Goal: Task Accomplishment & Management: Use online tool/utility

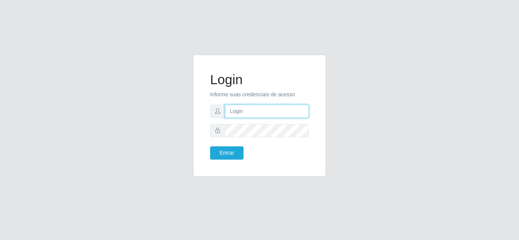
click at [259, 111] on input "text" at bounding box center [267, 111] width 84 height 13
click at [246, 115] on input "text" at bounding box center [267, 111] width 84 height 13
type input "RayaneCD@redecompras"
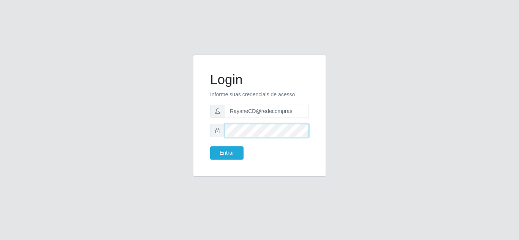
click at [210, 147] on button "Entrar" at bounding box center [226, 153] width 33 height 13
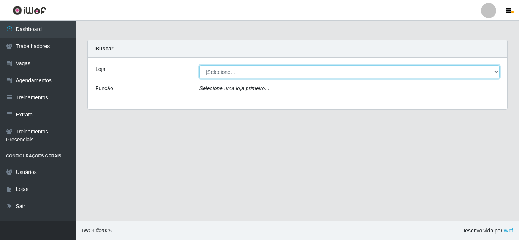
click at [247, 70] on select "[Selecione...] Rede Compras - CD Logistica Rede Compras Supermercados - LOJA 1 …" at bounding box center [349, 71] width 300 height 13
select select "429"
click at [199, 65] on select "[Selecione...] Rede Compras - CD Logistica Rede Compras Supermercados - LOJA 1 …" at bounding box center [349, 71] width 300 height 13
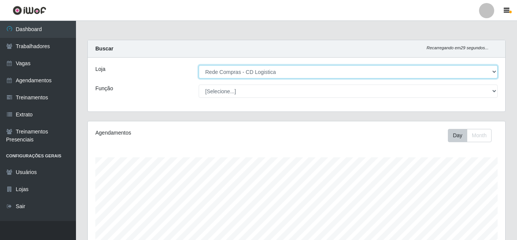
scroll to position [158, 417]
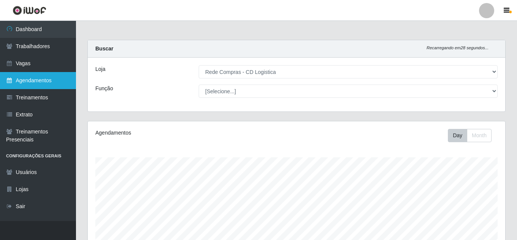
click at [33, 77] on link "Agendamentos" at bounding box center [38, 80] width 76 height 17
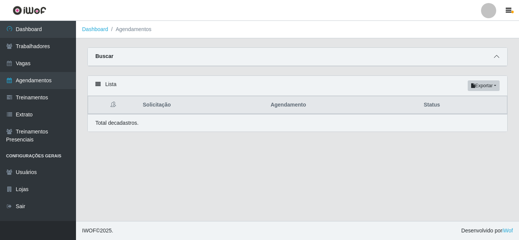
click at [499, 58] on span at bounding box center [496, 56] width 9 height 9
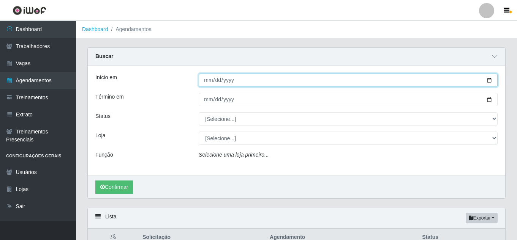
click at [286, 80] on input "Início em" at bounding box center [348, 80] width 299 height 13
click at [489, 81] on input "Início em" at bounding box center [348, 80] width 299 height 13
type input "2025-01-01"
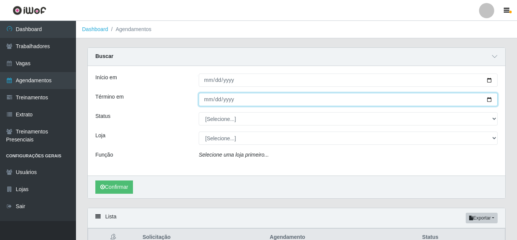
click at [493, 96] on input "Término em" at bounding box center [348, 99] width 299 height 13
click at [491, 99] on input "Término em" at bounding box center [348, 99] width 299 height 13
type input "2025-08-31"
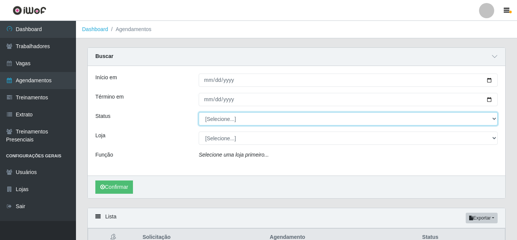
click at [246, 120] on select "[Selecione...] AGENDADO AGUARDANDO LIBERAR EM ANDAMENTO EM REVISÃO FINALIZADO C…" at bounding box center [348, 118] width 299 height 13
select select "FINALIZADO"
click at [199, 113] on select "[Selecione...] AGENDADO AGUARDANDO LIBERAR EM ANDAMENTO EM REVISÃO FINALIZADO C…" at bounding box center [348, 118] width 299 height 13
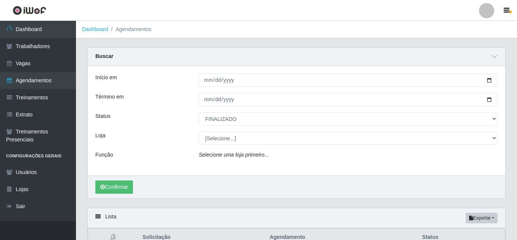
click at [240, 187] on div "Confirmar" at bounding box center [296, 187] width 417 height 23
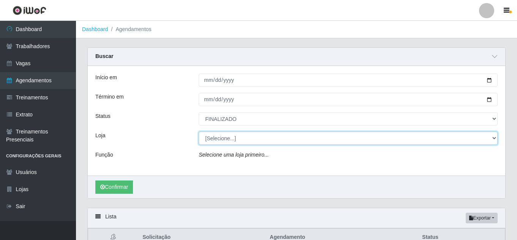
click at [225, 137] on select "[Selecione...] Rede Compras - CD Logistica Rede Compras Supermercados - LOJA 1 …" at bounding box center [348, 138] width 299 height 13
select select "429"
click at [199, 132] on select "[Selecione...] Rede Compras - CD Logistica Rede Compras Supermercados - LOJA 1 …" at bounding box center [348, 138] width 299 height 13
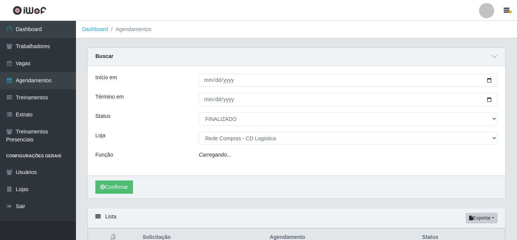
click at [216, 175] on div "Início em 2025-01-01 Término em 2025-08-31 Status [Selecione...] AGENDADO AGUAR…" at bounding box center [296, 121] width 417 height 110
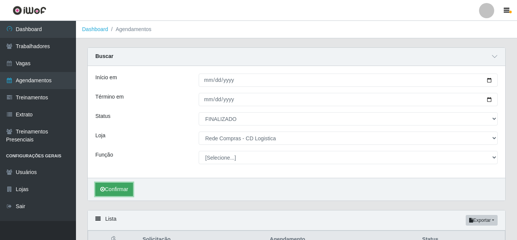
click at [125, 193] on button "Confirmar" at bounding box center [114, 189] width 38 height 13
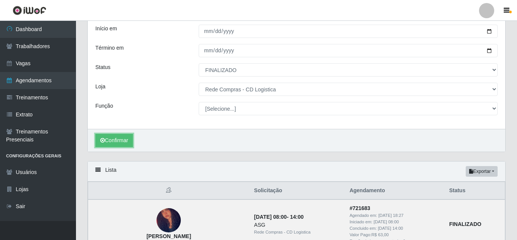
scroll to position [42, 0]
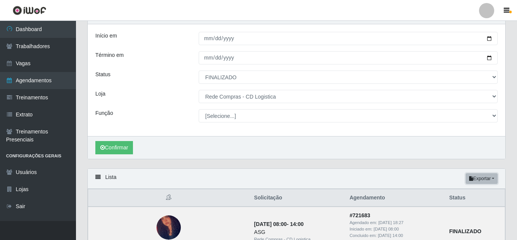
click at [495, 177] on button "Exportar" at bounding box center [482, 179] width 32 height 11
click at [455, 211] on button "Excel" at bounding box center [468, 209] width 60 height 16
click at [483, 181] on button "Exportar" at bounding box center [482, 179] width 32 height 11
click at [454, 210] on button "Excel" at bounding box center [468, 209] width 60 height 16
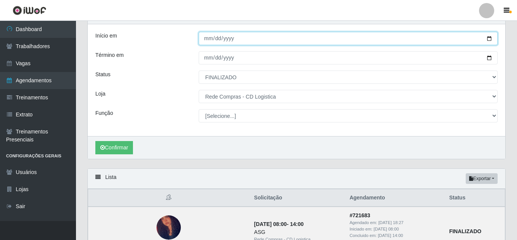
click at [491, 39] on input "2025-01-01" at bounding box center [348, 38] width 299 height 13
click at [235, 42] on input "2025-01-01" at bounding box center [348, 38] width 299 height 13
click at [497, 36] on input "2025-01-01" at bounding box center [348, 38] width 299 height 13
click at [492, 38] on input "2025-01-01" at bounding box center [348, 38] width 299 height 13
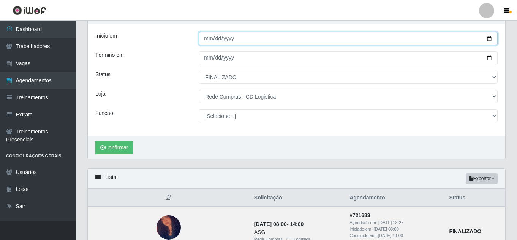
type input "2024-12-01"
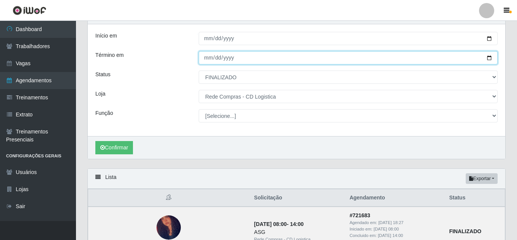
click at [490, 59] on input "2025-08-31" at bounding box center [348, 57] width 299 height 13
type input "[DATE]"
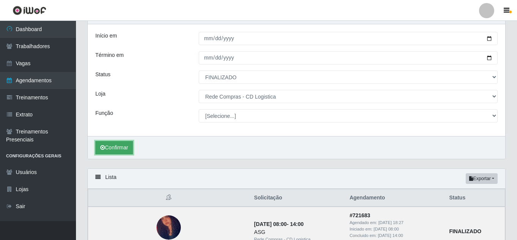
click at [130, 145] on button "Confirmar" at bounding box center [114, 147] width 38 height 13
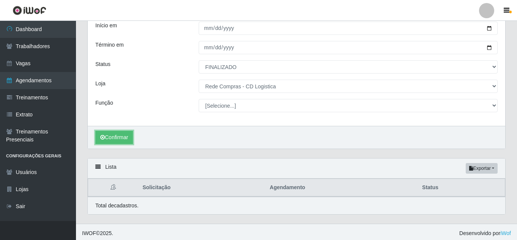
scroll to position [55, 0]
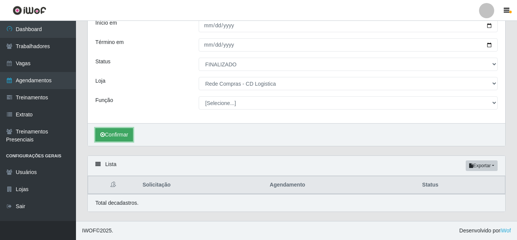
click at [115, 134] on button "Confirmar" at bounding box center [114, 134] width 38 height 13
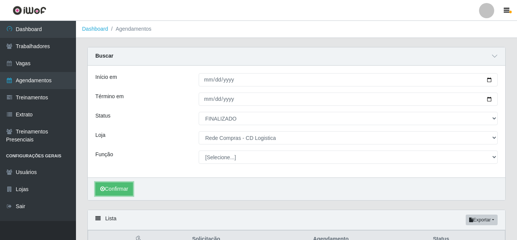
scroll to position [0, 0]
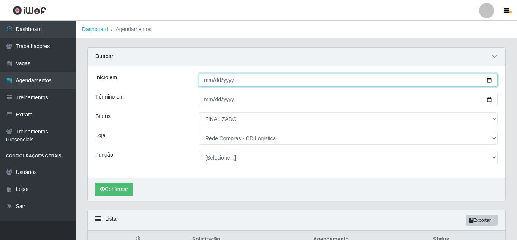
click at [246, 79] on input "2024-12-01" at bounding box center [348, 80] width 299 height 13
click at [488, 79] on input "2024-12-01" at bounding box center [348, 80] width 299 height 13
type input "[DATE]"
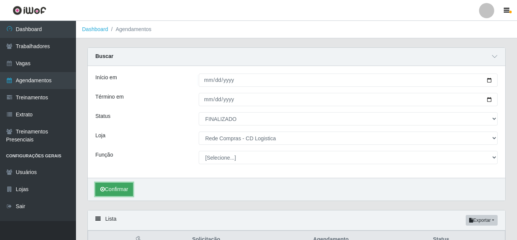
click at [105, 188] on button "Confirmar" at bounding box center [114, 189] width 38 height 13
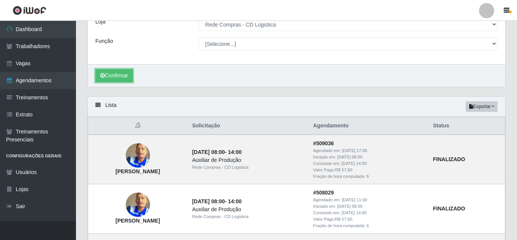
scroll to position [55, 0]
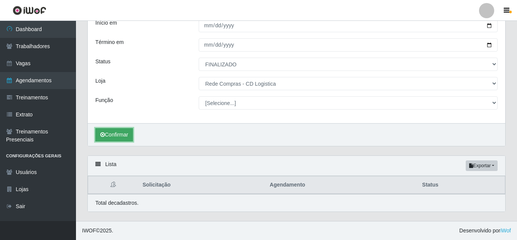
click at [104, 137] on icon "submit" at bounding box center [102, 134] width 5 height 5
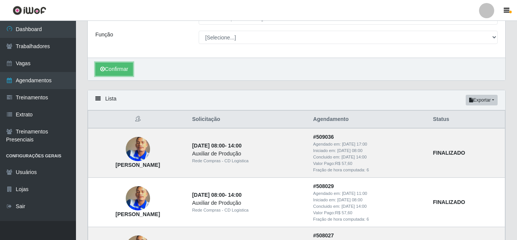
scroll to position [152, 0]
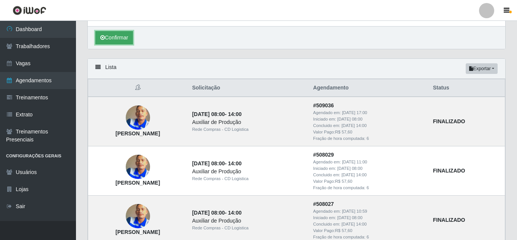
click at [109, 40] on button "Confirmar" at bounding box center [114, 37] width 38 height 13
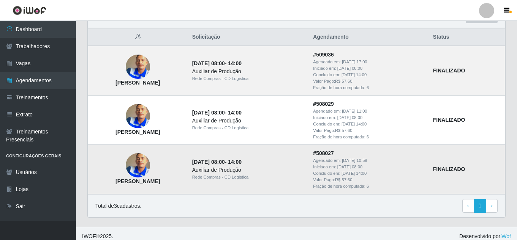
scroll to position [0, 0]
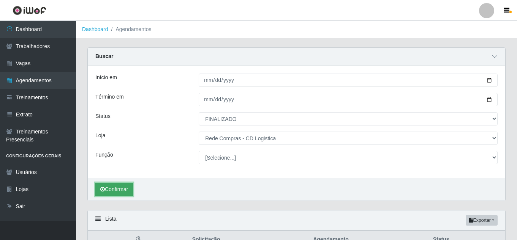
click at [113, 191] on button "Confirmar" at bounding box center [114, 189] width 38 height 13
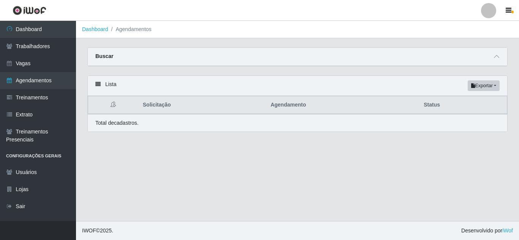
select select "FINALIZADO"
select select "429"
click at [494, 58] on span at bounding box center [496, 56] width 9 height 9
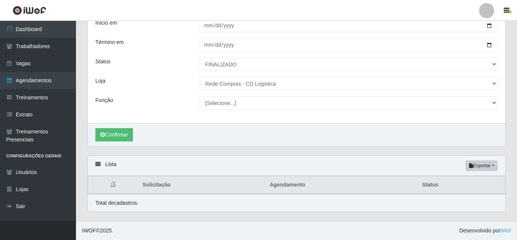
scroll to position [55, 0]
click at [126, 138] on button "Confirmar" at bounding box center [114, 134] width 38 height 13
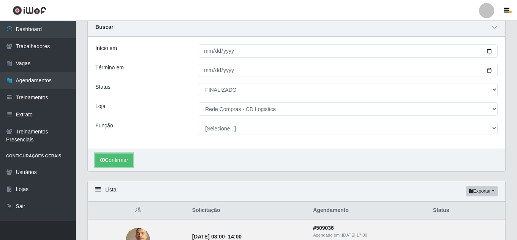
scroll to position [19, 0]
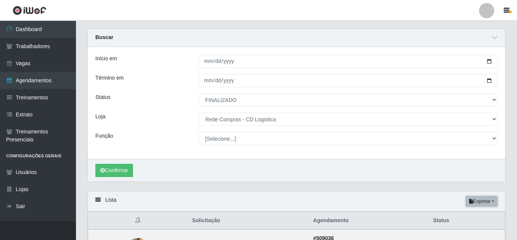
click at [487, 202] on button "Exportar" at bounding box center [482, 201] width 32 height 11
click at [450, 190] on button "Excel" at bounding box center [468, 188] width 60 height 16
click at [471, 196] on div "Lista Exportar PDF Excel" at bounding box center [296, 202] width 417 height 20
click at [473, 202] on button "Exportar" at bounding box center [482, 201] width 32 height 11
click at [460, 190] on button "Excel" at bounding box center [468, 188] width 60 height 16
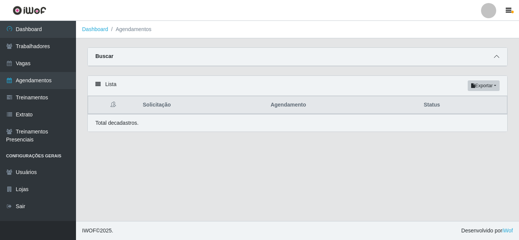
click at [497, 61] on span at bounding box center [496, 56] width 9 height 9
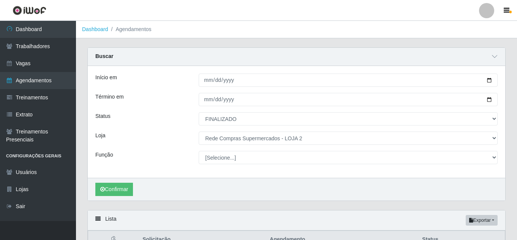
click at [216, 71] on div "Início em [DATE] Término em [DATE] Status [Selecione...] AGENDADO AGUARDANDO LI…" at bounding box center [296, 122] width 417 height 112
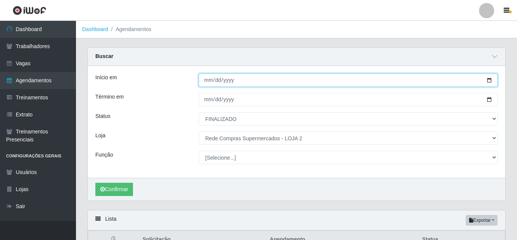
click at [221, 79] on input "2025-02-03" at bounding box center [348, 80] width 299 height 13
click at [490, 81] on input "2025-02-03" at bounding box center [348, 80] width 299 height 13
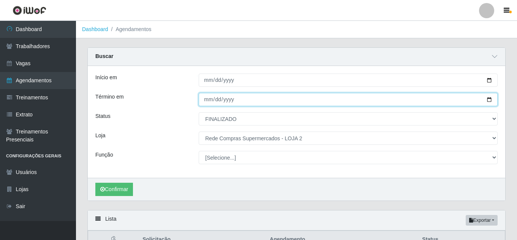
click at [238, 98] on input "2025-02-09" at bounding box center [348, 99] width 299 height 13
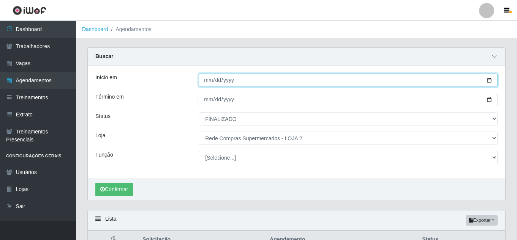
click at [236, 79] on input "2025-01-27" at bounding box center [348, 80] width 299 height 13
click at [491, 82] on input "2025-01-27" at bounding box center [348, 80] width 299 height 13
type input "2025-09-01"
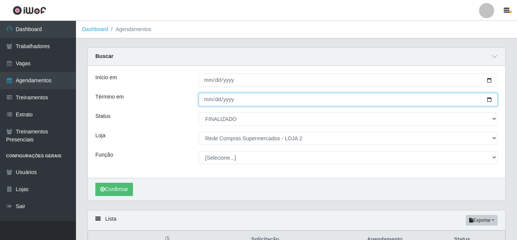
click at [227, 100] on input "2025-02-09" at bounding box center [348, 99] width 299 height 13
click at [489, 100] on input "2025-02-09" at bounding box center [348, 99] width 299 height 13
type input "2025-09-07"
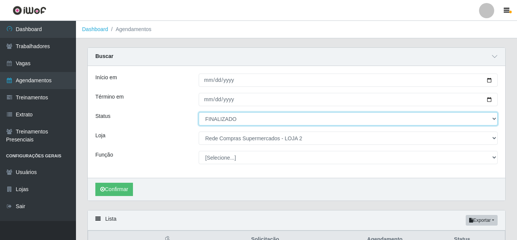
click at [253, 114] on select "[Selecione...] AGENDADO AGUARDANDO LIBERAR EM ANDAMENTO EM REVISÃO FINALIZADO C…" at bounding box center [348, 118] width 299 height 13
click at [250, 118] on select "[Selecione...] AGENDADO AGUARDANDO LIBERAR EM ANDAMENTO EM REVISÃO FINALIZADO C…" at bounding box center [348, 118] width 299 height 13
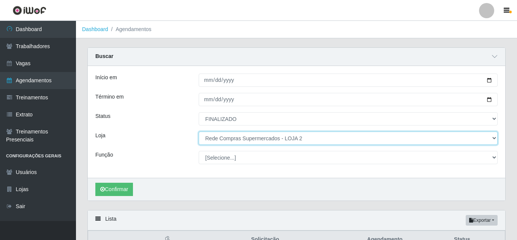
click at [249, 137] on select "[Selecione...] Rede Compras - CD Logistica Rede Compras Supermercados - LOJA 1 …" at bounding box center [348, 138] width 299 height 13
click at [199, 132] on select "[Selecione...] Rede Compras - CD Logistica Rede Compras Supermercados - LOJA 1 …" at bounding box center [348, 138] width 299 height 13
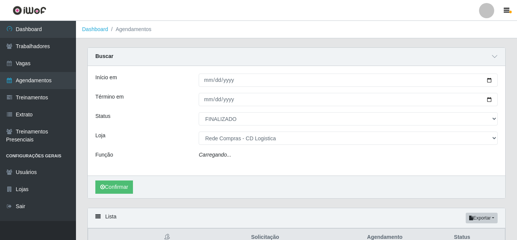
click at [159, 147] on div "Início em 2025-09-01 Término em 2025-09-07 Status [Selecione...] AGENDADO AGUAR…" at bounding box center [296, 121] width 417 height 110
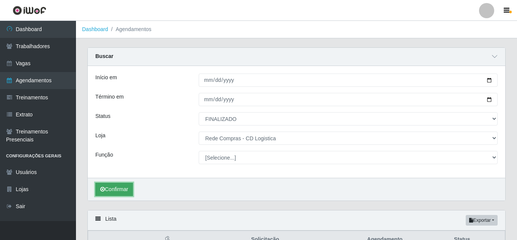
click at [109, 194] on button "Confirmar" at bounding box center [114, 189] width 38 height 13
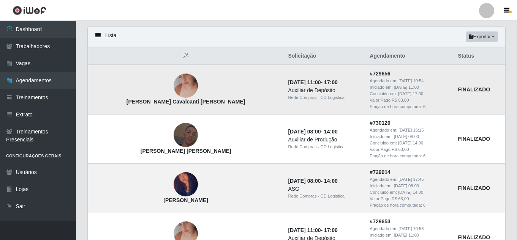
scroll to position [190, 0]
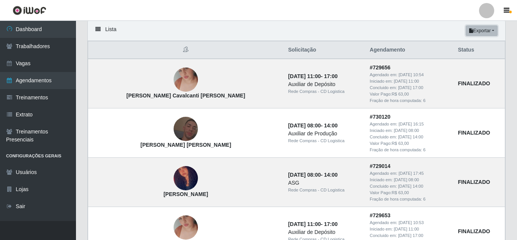
click at [479, 30] on button "Exportar" at bounding box center [482, 30] width 32 height 11
click at [467, 60] on button "Excel" at bounding box center [468, 61] width 60 height 16
click at [474, 34] on button "Exportar" at bounding box center [482, 30] width 32 height 11
click at [458, 62] on button "Excel" at bounding box center [468, 61] width 60 height 16
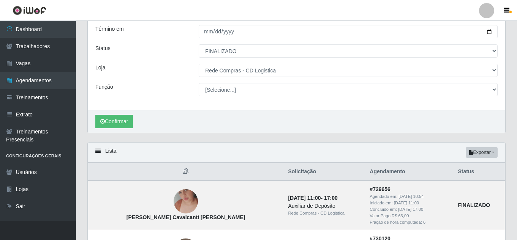
scroll to position [0, 0]
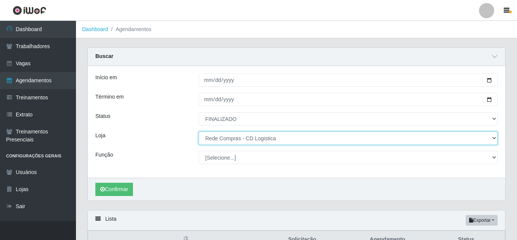
click at [240, 136] on select "[Selecione...] Rede Compras - CD Logistica Rede Compras Supermercados - LOJA 1 …" at bounding box center [348, 138] width 299 height 13
click at [199, 132] on select "[Selecione...] Rede Compras - CD Logistica Rede Compras Supermercados - LOJA 1 …" at bounding box center [348, 138] width 299 height 13
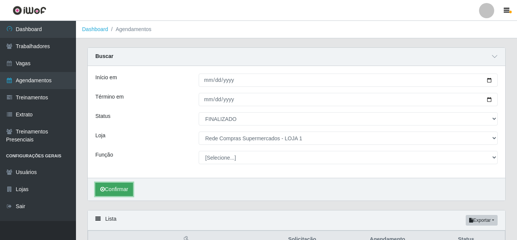
click at [126, 191] on button "Confirmar" at bounding box center [114, 189] width 38 height 13
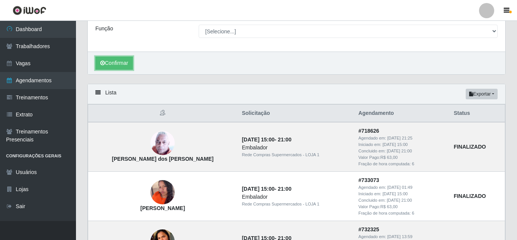
scroll to position [120, 0]
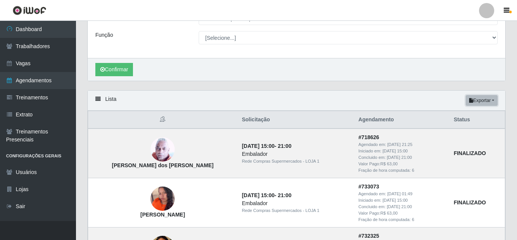
click at [487, 99] on button "Exportar" at bounding box center [482, 100] width 32 height 11
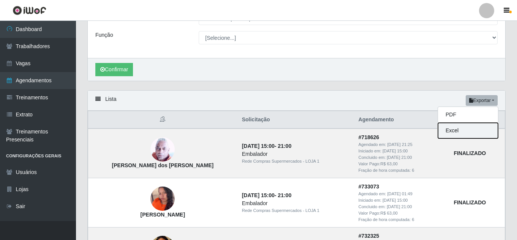
click at [456, 129] on button "Excel" at bounding box center [468, 131] width 60 height 16
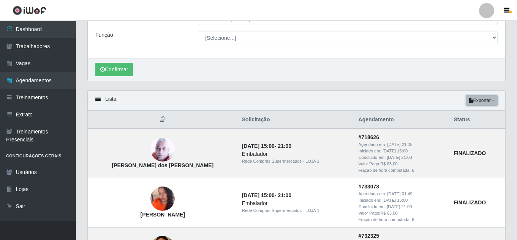
click at [482, 104] on button "Exportar" at bounding box center [482, 100] width 32 height 11
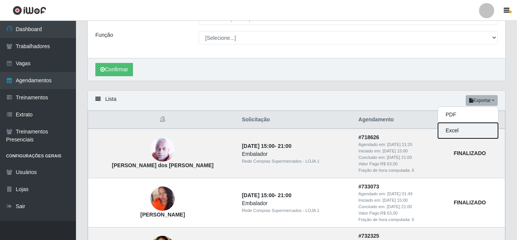
drag, startPoint x: 464, startPoint y: 134, endPoint x: 342, endPoint y: 87, distance: 131.4
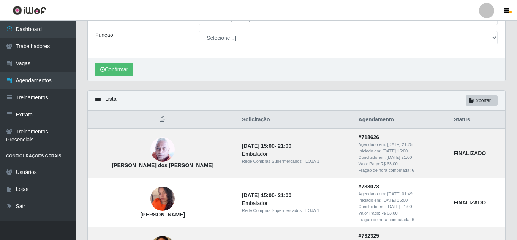
click at [342, 88] on div "Carregando... Buscar Início em 2025-09-01 Término em 2025-09-07 Status [Selecio…" at bounding box center [297, 8] width 430 height 163
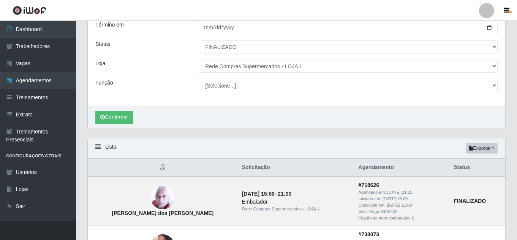
scroll to position [6, 0]
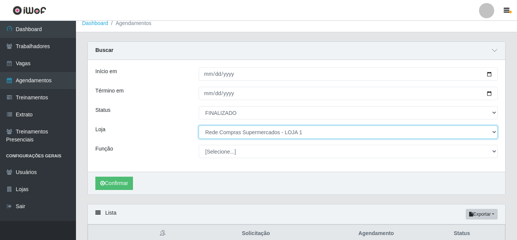
click at [286, 129] on select "[Selecione...] Rede Compras - CD Logistica Rede Compras Supermercados - LOJA 1 …" at bounding box center [348, 132] width 299 height 13
click at [199, 126] on select "[Selecione...] Rede Compras - CD Logistica Rede Compras Supermercados - LOJA 1 …" at bounding box center [348, 132] width 299 height 13
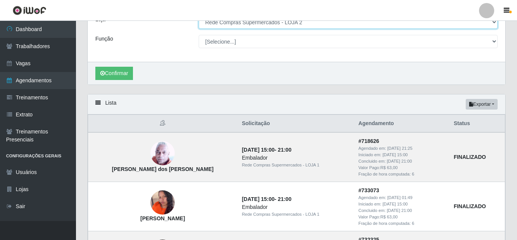
scroll to position [120, 0]
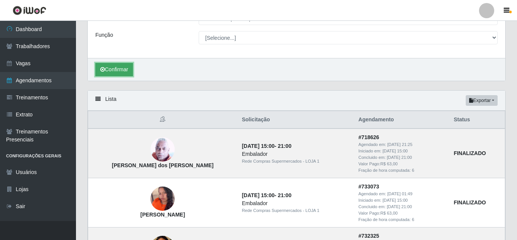
click at [133, 71] on button "Confirmar" at bounding box center [114, 69] width 38 height 13
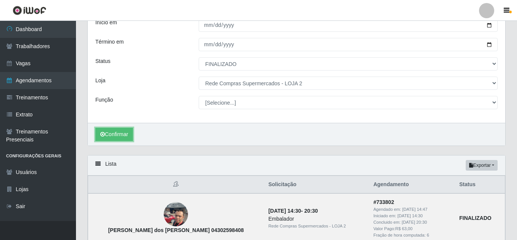
scroll to position [120, 0]
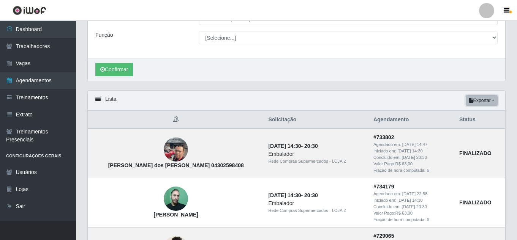
click at [485, 103] on button "Exportar" at bounding box center [482, 100] width 32 height 11
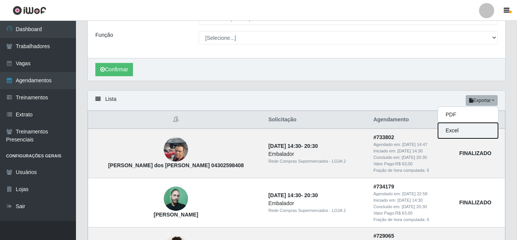
click at [452, 128] on button "Excel" at bounding box center [468, 131] width 60 height 16
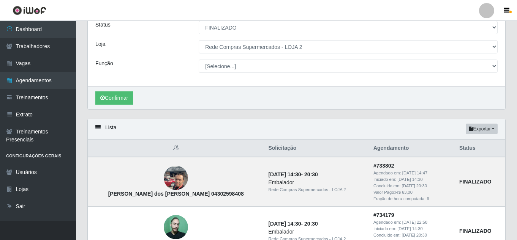
scroll to position [44, 0]
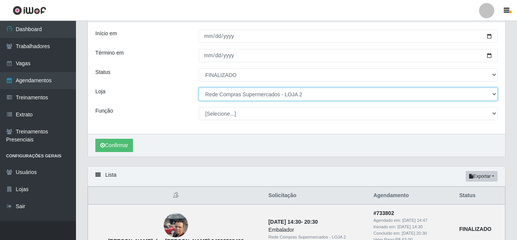
click at [245, 97] on select "[Selecione...] Rede Compras - CD Logistica Rede Compras Supermercados - LOJA 1 …" at bounding box center [348, 94] width 299 height 13
click at [199, 88] on select "[Selecione...] Rede Compras - CD Logistica Rede Compras Supermercados - LOJA 1 …" at bounding box center [348, 94] width 299 height 13
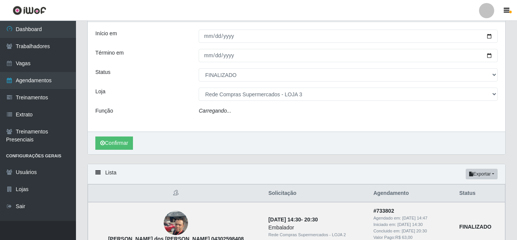
click at [261, 162] on div "Carregando... Buscar Início em 2025-09-01 Término em 2025-09-07 Status [Selecio…" at bounding box center [297, 83] width 430 height 161
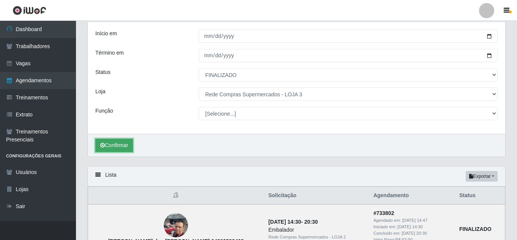
click at [119, 144] on button "Confirmar" at bounding box center [114, 145] width 38 height 13
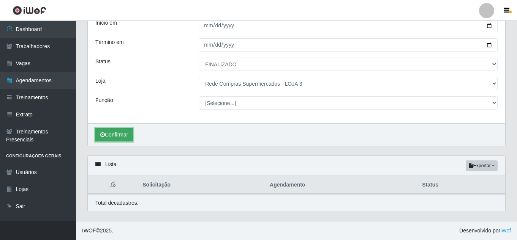
click at [112, 136] on button "Confirmar" at bounding box center [114, 134] width 38 height 13
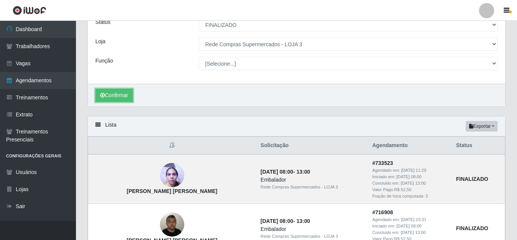
scroll to position [131, 0]
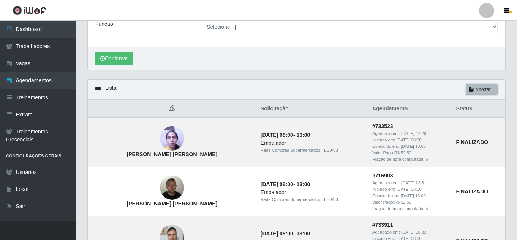
click at [470, 91] on icon "button" at bounding box center [471, 89] width 4 height 5
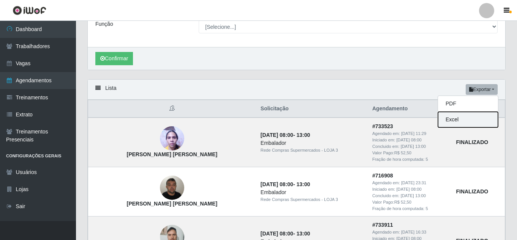
click at [458, 122] on button "Excel" at bounding box center [468, 120] width 60 height 16
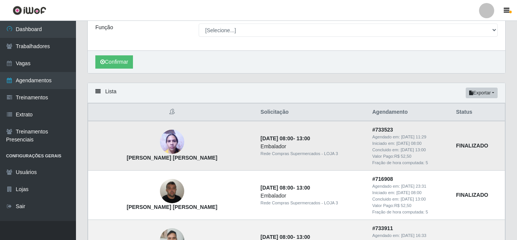
scroll to position [127, 0]
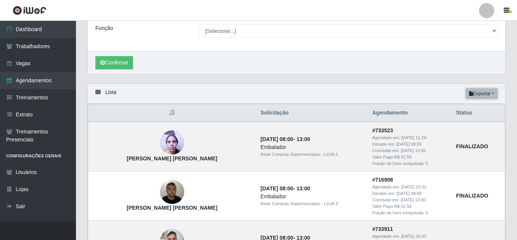
click at [475, 94] on button "Exportar" at bounding box center [482, 93] width 32 height 11
click at [462, 122] on button "Excel" at bounding box center [468, 124] width 60 height 16
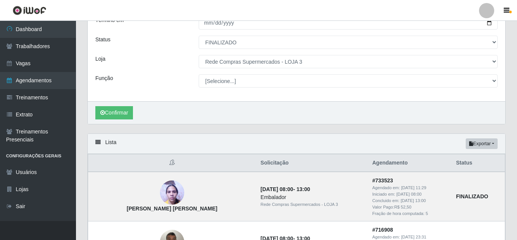
scroll to position [13, 0]
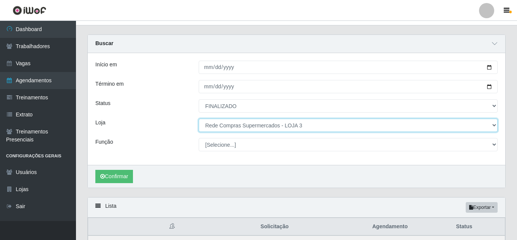
click at [247, 127] on select "[Selecione...] Rede Compras - CD Logistica Rede Compras Supermercados - LOJA 1 …" at bounding box center [348, 125] width 299 height 13
click at [199, 119] on select "[Selecione...] Rede Compras - CD Logistica Rede Compras Supermercados - LOJA 1 …" at bounding box center [348, 125] width 299 height 13
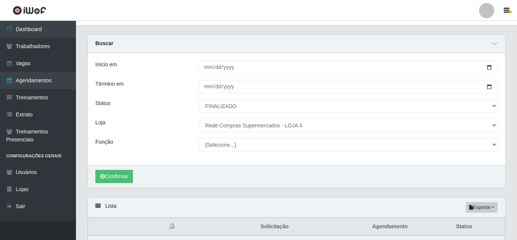
click at [289, 191] on div "Carregando... Buscar Início em 2025-09-01 Término em 2025-09-07 Status [Selecio…" at bounding box center [297, 116] width 430 height 163
click at [115, 175] on button "Confirmar" at bounding box center [114, 176] width 38 height 13
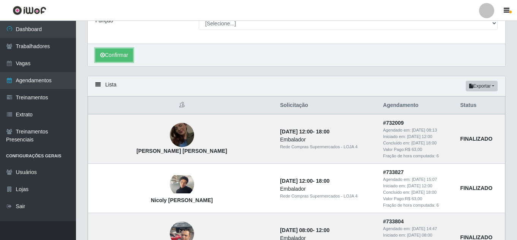
scroll to position [165, 0]
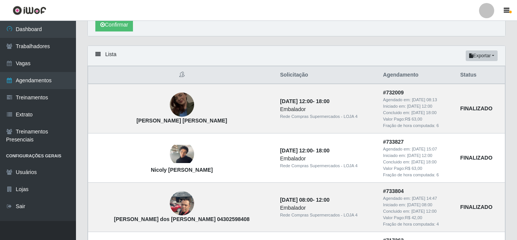
click at [487, 51] on div "Lista Exportar PDF Excel" at bounding box center [296, 56] width 417 height 20
click at [488, 54] on button "Exportar" at bounding box center [482, 56] width 32 height 11
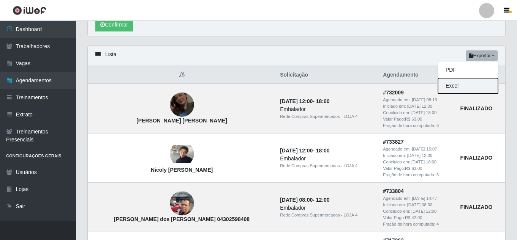
click at [466, 88] on button "Excel" at bounding box center [468, 86] width 60 height 16
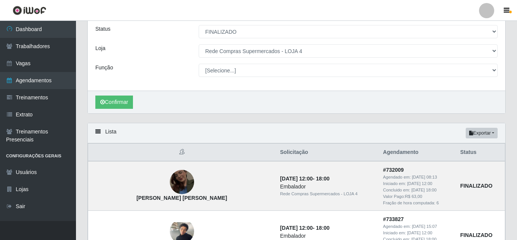
scroll to position [13, 0]
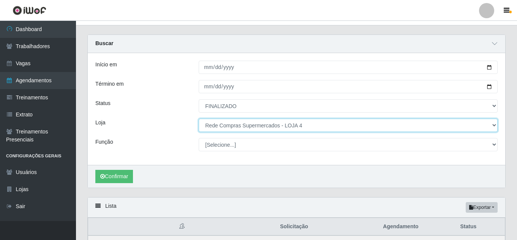
click at [237, 127] on select "[Selecione...] Rede Compras - CD Logistica Rede Compras Supermercados - LOJA 1 …" at bounding box center [348, 125] width 299 height 13
click at [199, 119] on select "[Selecione...] Rede Compras - CD Logistica Rede Compras Supermercados - LOJA 1 …" at bounding box center [348, 125] width 299 height 13
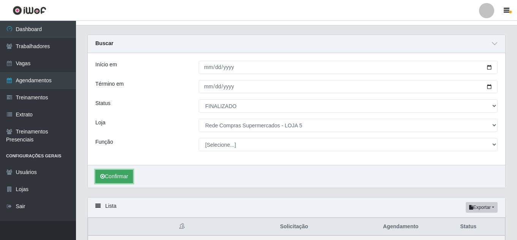
click at [117, 175] on button "Confirmar" at bounding box center [114, 176] width 38 height 13
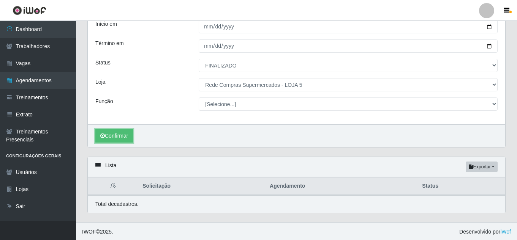
scroll to position [55, 0]
click at [131, 134] on button "Confirmar" at bounding box center [114, 134] width 38 height 13
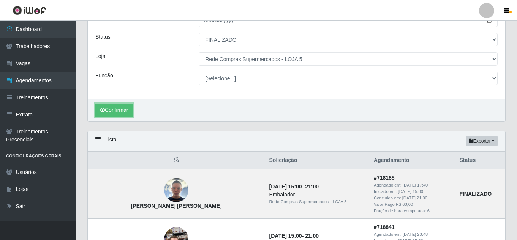
scroll to position [93, 0]
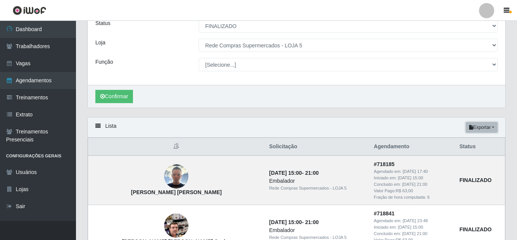
click at [479, 128] on button "Exportar" at bounding box center [482, 127] width 32 height 11
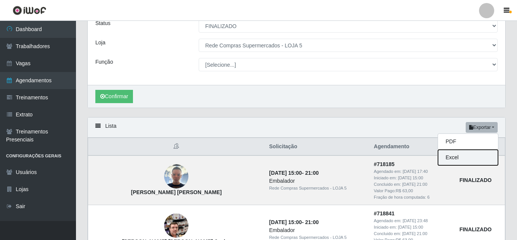
click at [469, 155] on button "Excel" at bounding box center [468, 158] width 60 height 16
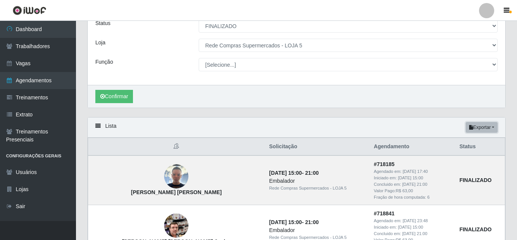
click at [484, 126] on button "Exportar" at bounding box center [482, 127] width 32 height 11
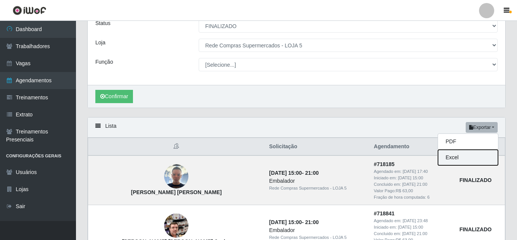
click at [453, 158] on button "Excel" at bounding box center [468, 158] width 60 height 16
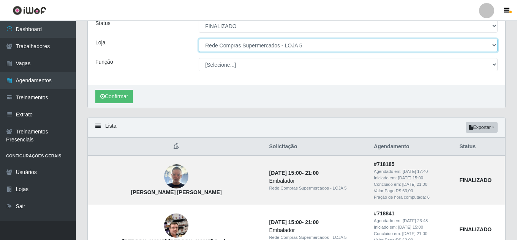
click at [281, 45] on select "[Selecione...] Rede Compras - CD Logistica Rede Compras Supermercados - LOJA 1 …" at bounding box center [348, 45] width 299 height 13
select select "398"
click at [199, 39] on select "[Selecione...] Rede Compras - CD Logistica Rede Compras Supermercados - LOJA 1 …" at bounding box center [348, 45] width 299 height 13
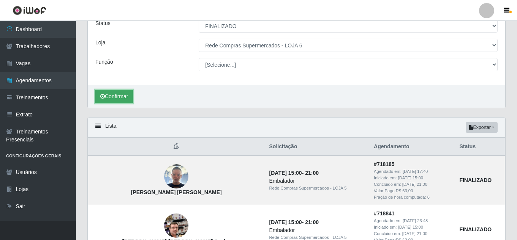
click at [109, 94] on button "Confirmar" at bounding box center [114, 96] width 38 height 13
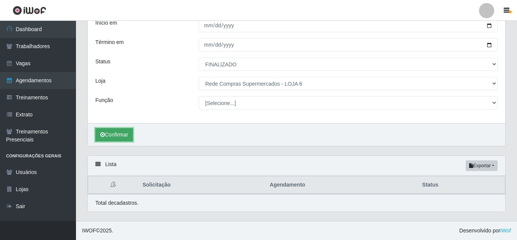
click at [125, 141] on button "Confirmar" at bounding box center [114, 134] width 38 height 13
click at [123, 133] on button "Confirmar" at bounding box center [114, 134] width 38 height 13
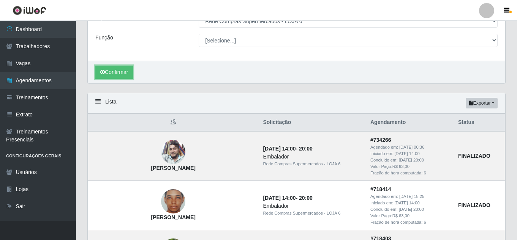
scroll to position [131, 0]
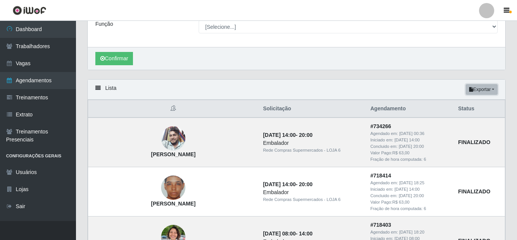
click at [485, 92] on button "Exportar" at bounding box center [482, 89] width 32 height 11
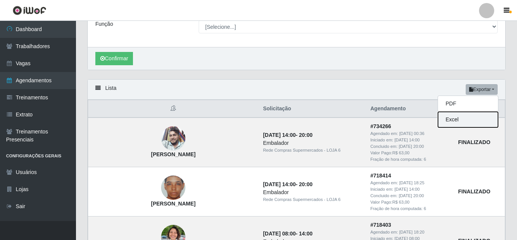
click at [478, 118] on button "Excel" at bounding box center [468, 120] width 60 height 16
